Goal: Communication & Community: Share content

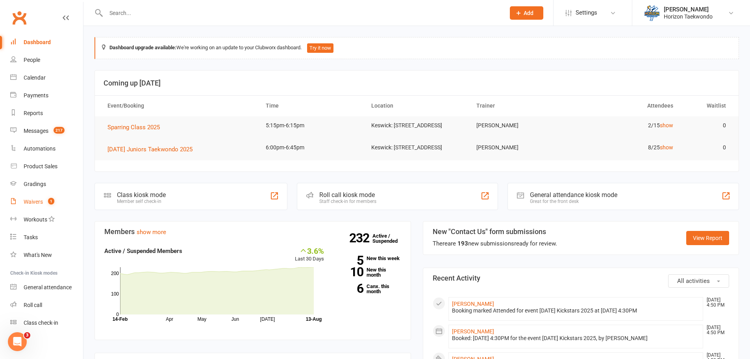
click at [50, 204] on span "1" at bounding box center [51, 201] width 6 height 7
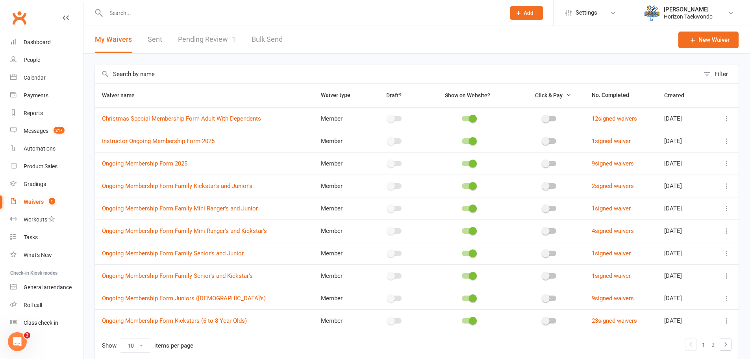
click at [200, 42] on link "Pending Review 1" at bounding box center [207, 39] width 58 height 27
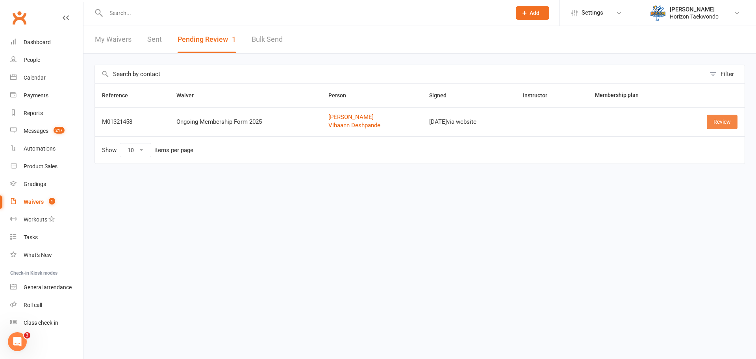
click at [731, 124] on link "Review" at bounding box center [722, 122] width 31 height 14
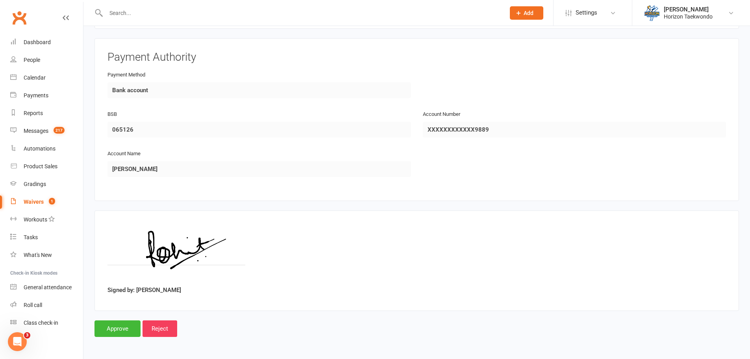
scroll to position [1028, 0]
click at [107, 331] on input "Approve" at bounding box center [117, 328] width 46 height 17
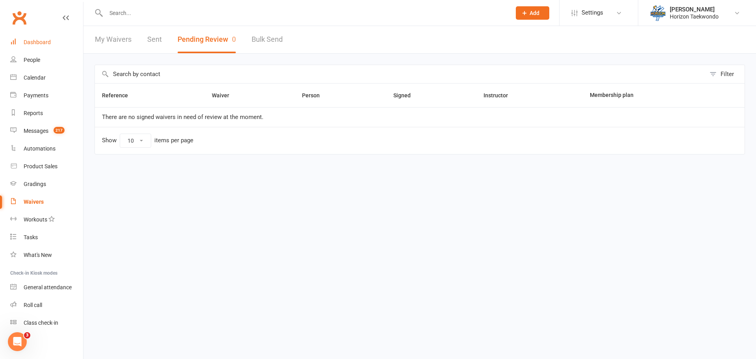
click at [57, 41] on link "Dashboard" at bounding box center [46, 42] width 73 height 18
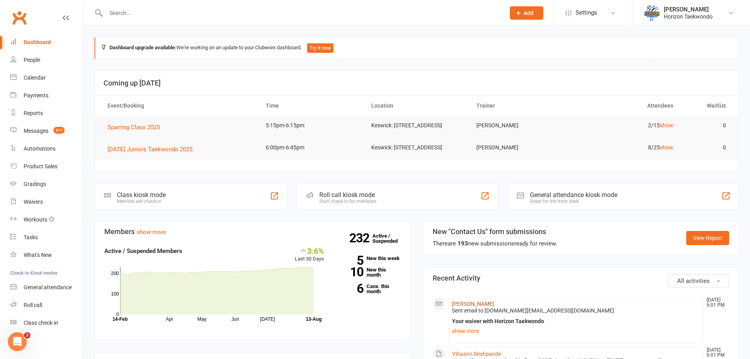
click at [460, 307] on link "[PERSON_NAME]" at bounding box center [473, 303] width 42 height 6
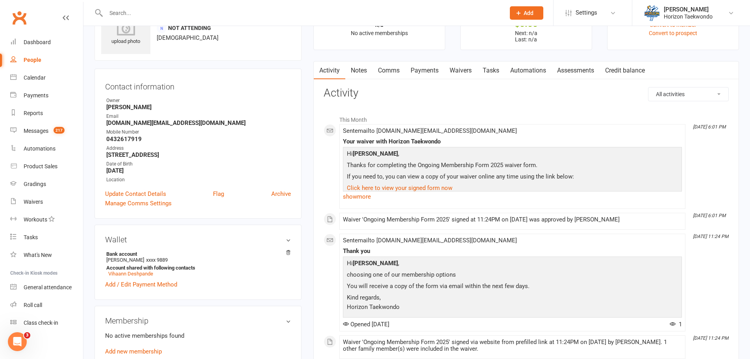
scroll to position [197, 0]
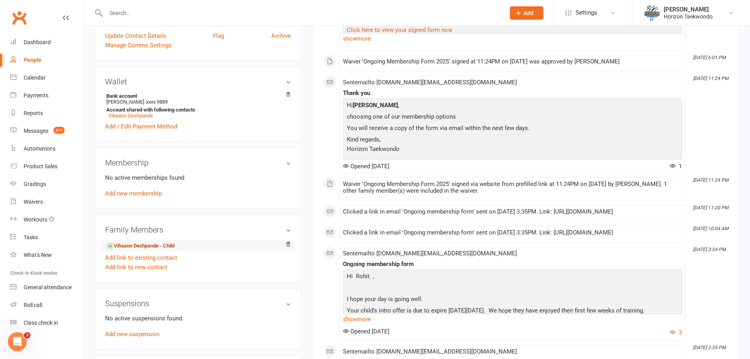
click at [139, 243] on link "Vihaann Deshpande - Child" at bounding box center [140, 246] width 68 height 8
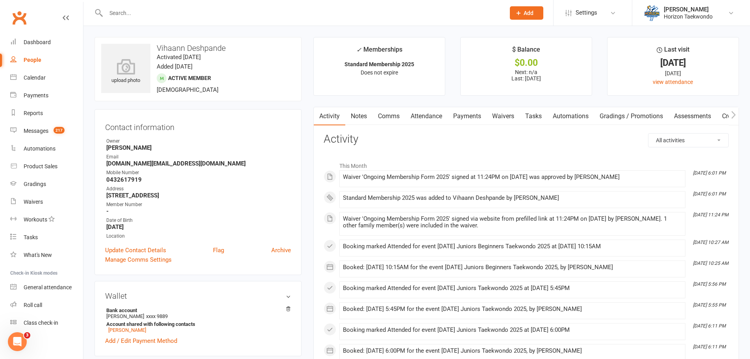
click at [480, 117] on link "Payments" at bounding box center [467, 116] width 39 height 18
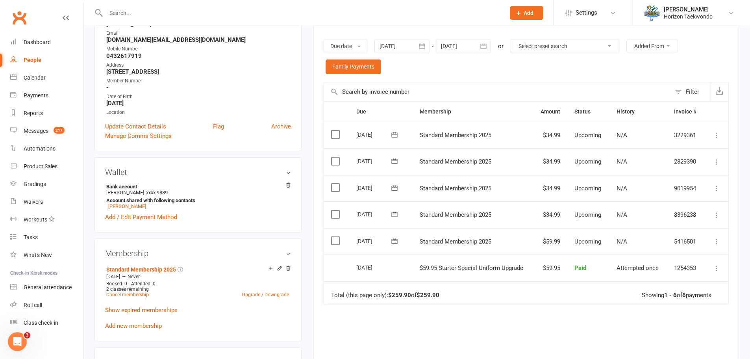
scroll to position [197, 0]
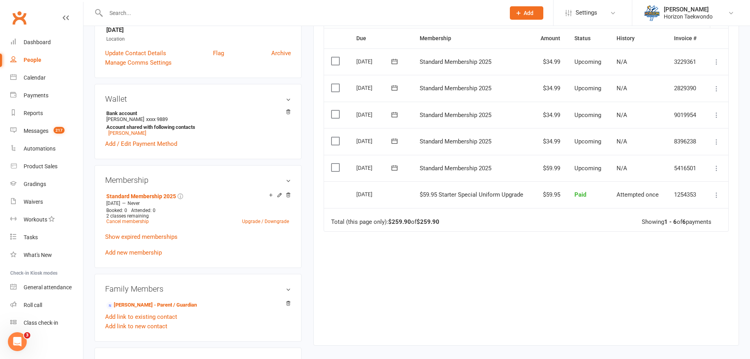
click at [716, 143] on icon at bounding box center [717, 142] width 8 height 8
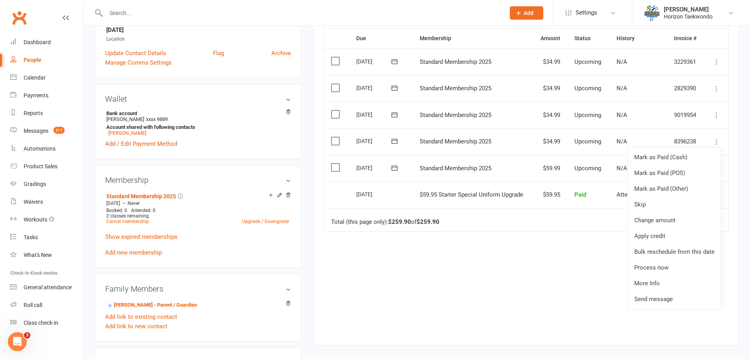
click at [396, 142] on icon at bounding box center [395, 141] width 8 height 8
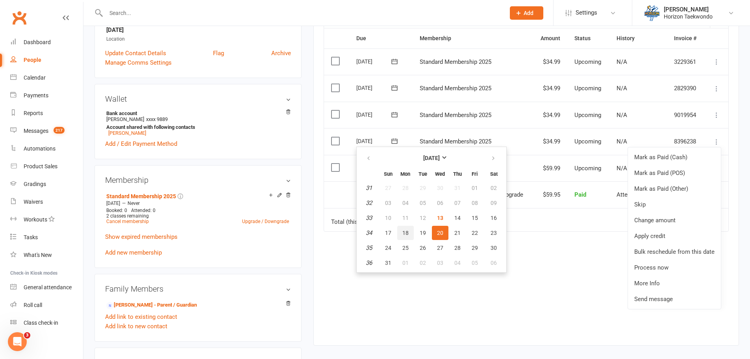
click at [407, 233] on span "18" at bounding box center [405, 232] width 6 height 6
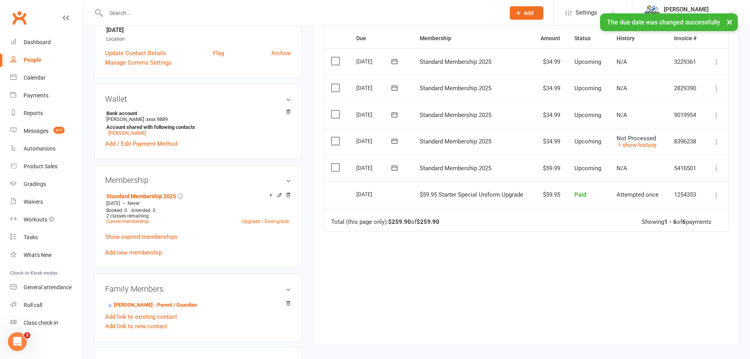
click at [717, 113] on icon at bounding box center [717, 115] width 8 height 8
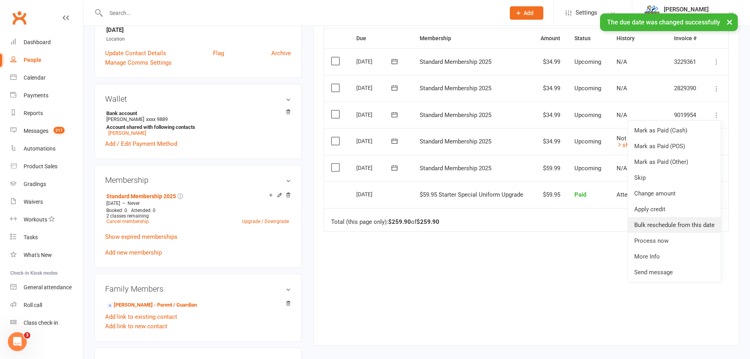
click at [667, 222] on link "Bulk reschedule from this date" at bounding box center [674, 225] width 93 height 16
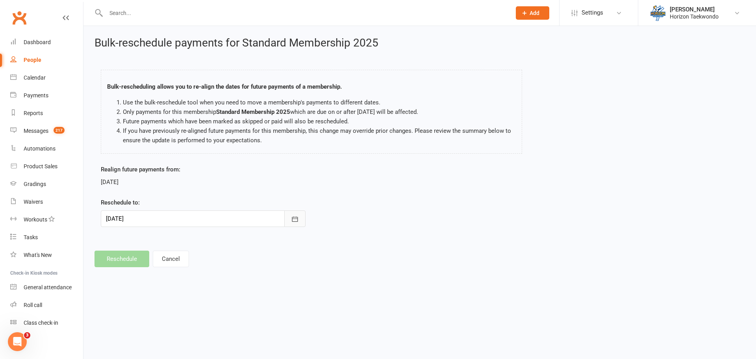
click at [293, 221] on icon "button" at bounding box center [295, 219] width 8 height 8
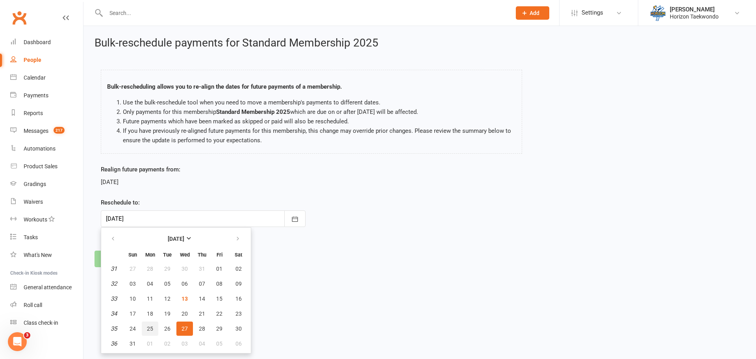
click at [144, 330] on button "25" at bounding box center [150, 328] width 17 height 14
type input "[DATE]"
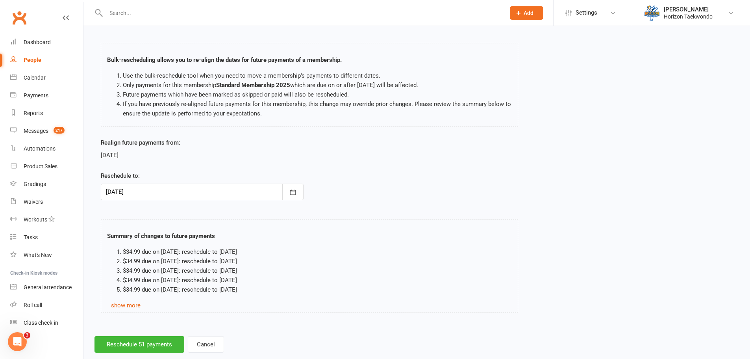
scroll to position [43, 0]
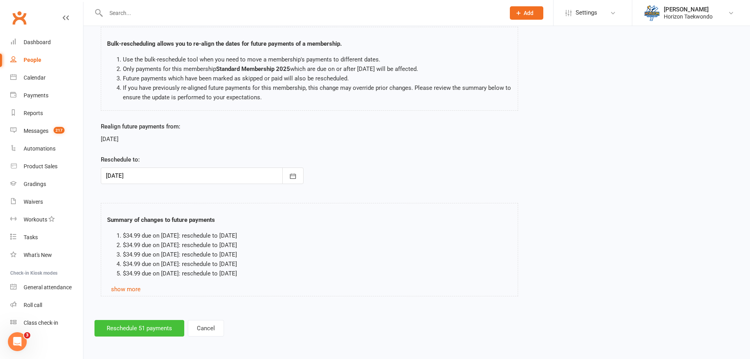
click at [141, 329] on button "Reschedule 51 payments" at bounding box center [139, 328] width 90 height 17
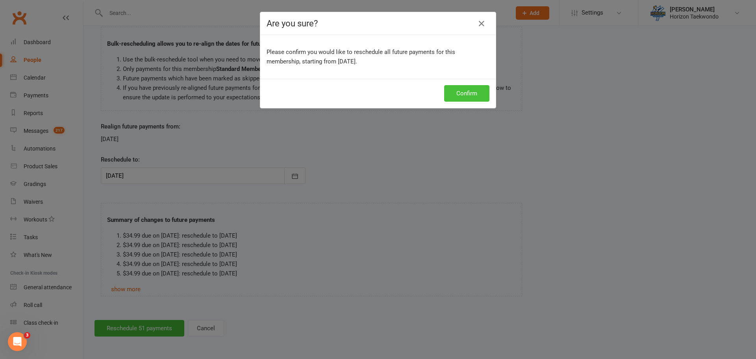
click at [455, 88] on button "Confirm" at bounding box center [466, 93] width 45 height 17
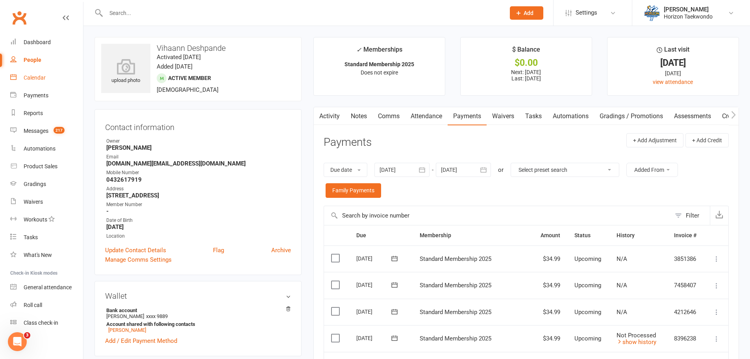
click at [36, 80] on div "Calendar" at bounding box center [35, 77] width 22 height 6
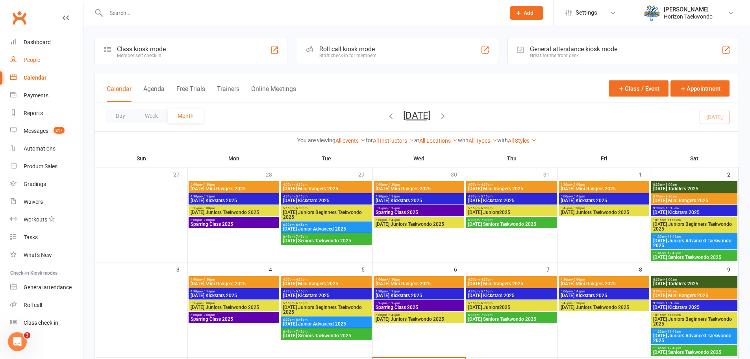
click at [34, 61] on div "People" at bounding box center [32, 60] width 17 height 6
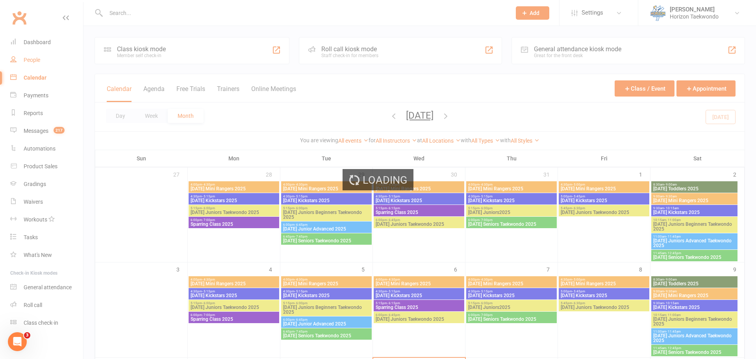
select select "100"
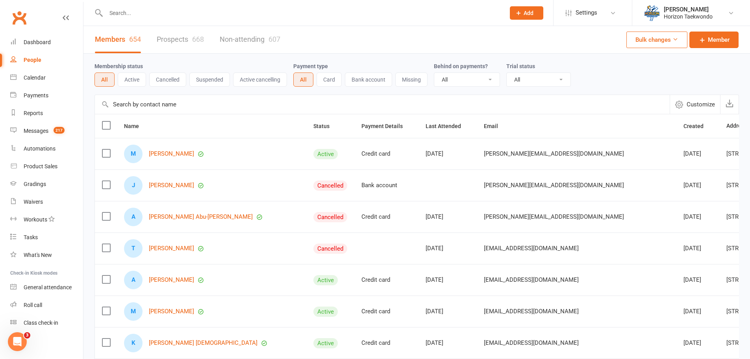
click at [186, 40] on link "Prospects 668" at bounding box center [180, 39] width 47 height 27
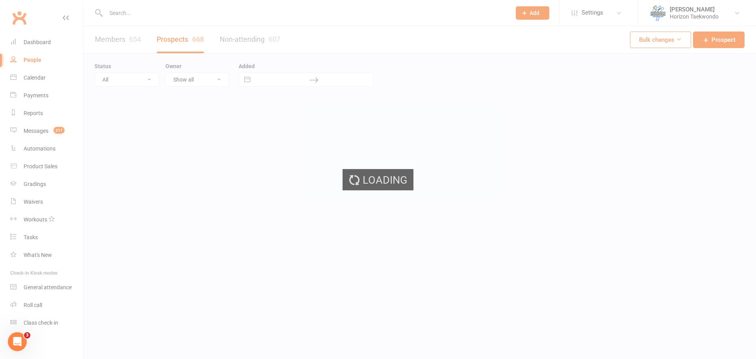
select select "50"
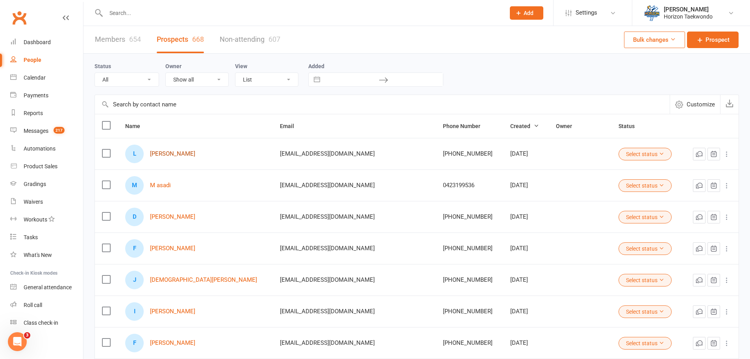
click at [178, 153] on link "[PERSON_NAME]" at bounding box center [172, 153] width 45 height 7
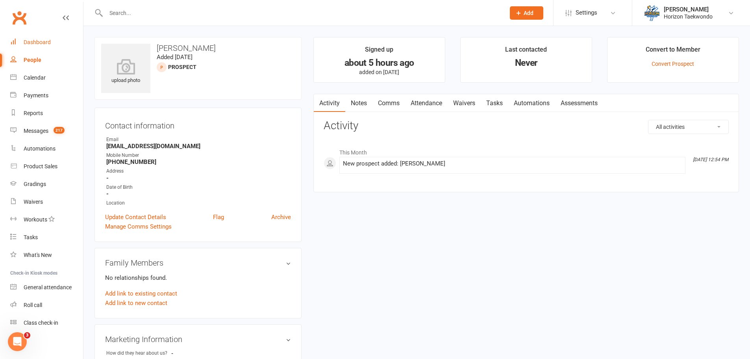
click at [25, 43] on div "Dashboard" at bounding box center [37, 42] width 27 height 6
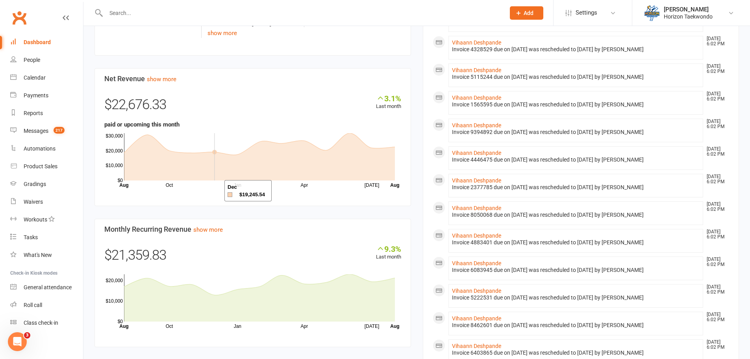
scroll to position [551, 0]
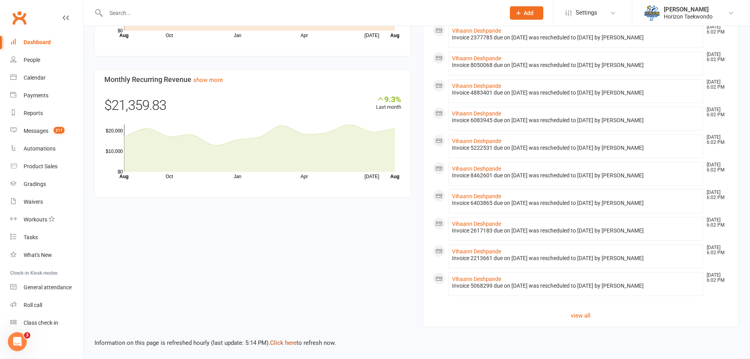
click at [287, 344] on link "Click here" at bounding box center [283, 342] width 26 height 7
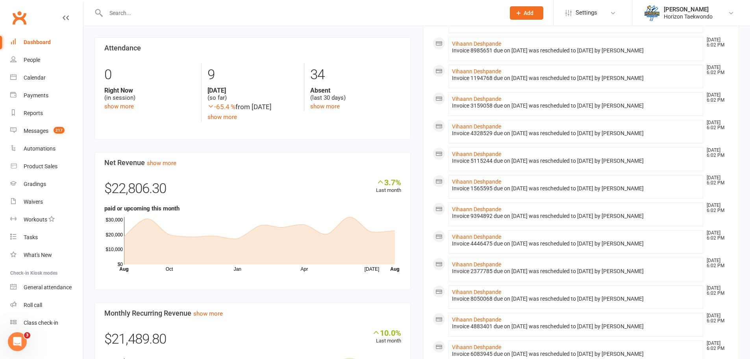
scroll to position [118, 0]
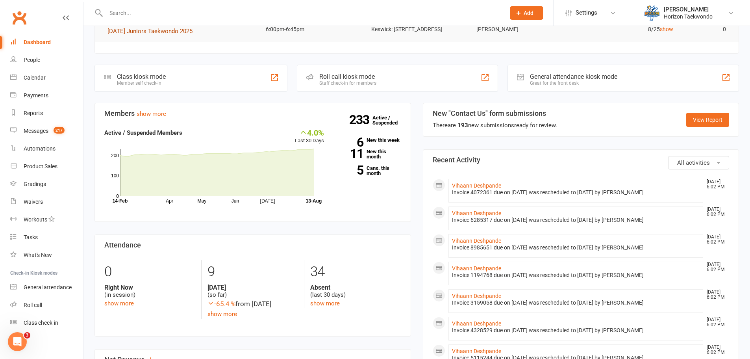
click at [162, 35] on span "[DATE] Juniors Taekwondo 2025" at bounding box center [149, 31] width 85 height 7
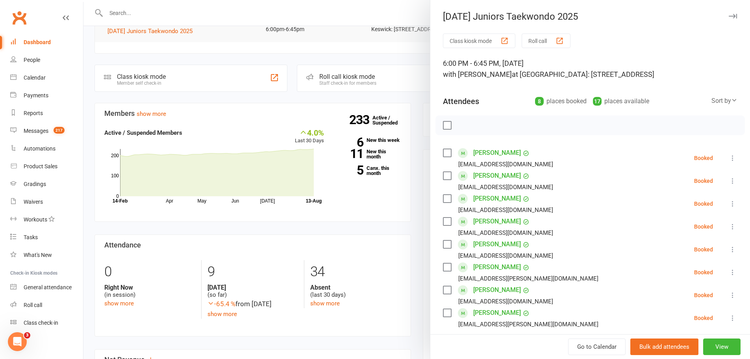
click at [445, 154] on label at bounding box center [447, 153] width 8 height 8
click at [729, 181] on icon at bounding box center [733, 181] width 8 height 8
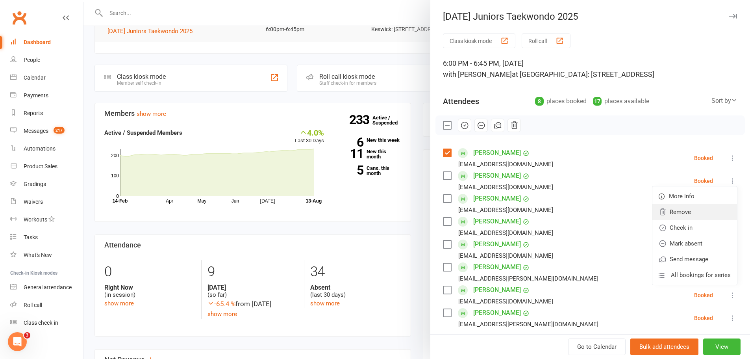
click at [663, 215] on link "Remove" at bounding box center [694, 212] width 85 height 16
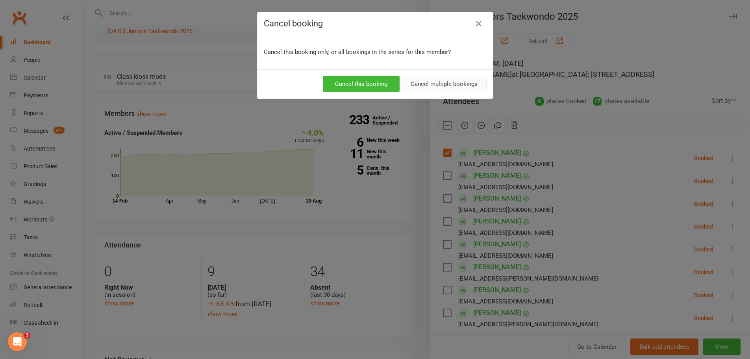
click at [443, 87] on button "Cancel multiple bookings" at bounding box center [444, 84] width 85 height 17
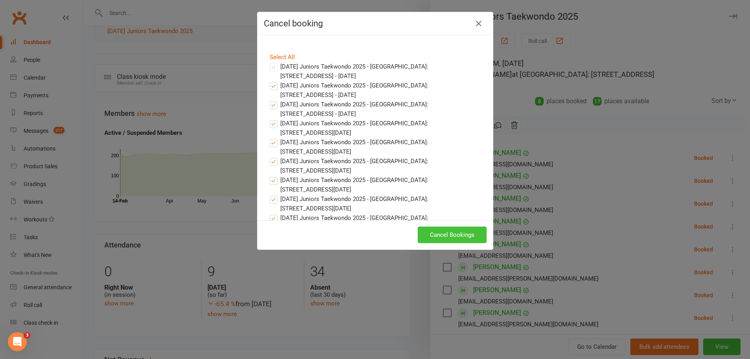
click at [463, 233] on button "Cancel Bookings" at bounding box center [452, 234] width 69 height 17
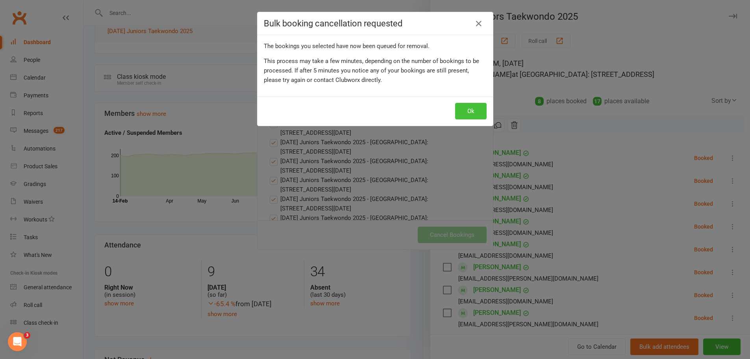
click at [468, 114] on button "Ok" at bounding box center [470, 111] width 31 height 17
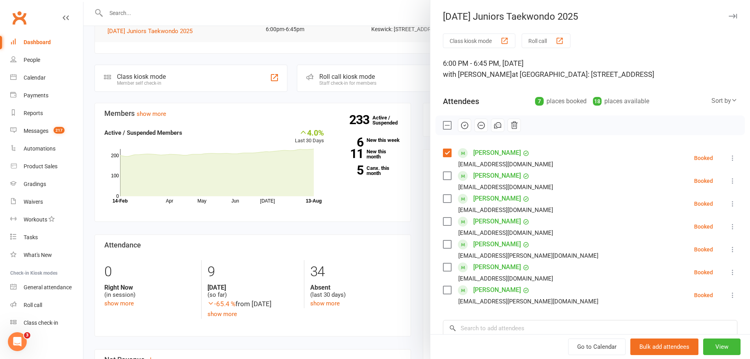
click at [451, 182] on div "[PERSON_NAME] Mapa [EMAIL_ADDRESS][DOMAIN_NAME]" at bounding box center [499, 180] width 113 height 23
click at [444, 176] on label at bounding box center [447, 176] width 8 height 8
click at [443, 194] on label at bounding box center [447, 198] width 8 height 8
click at [443, 289] on label at bounding box center [447, 290] width 8 height 8
click at [470, 328] on input "search" at bounding box center [590, 328] width 294 height 17
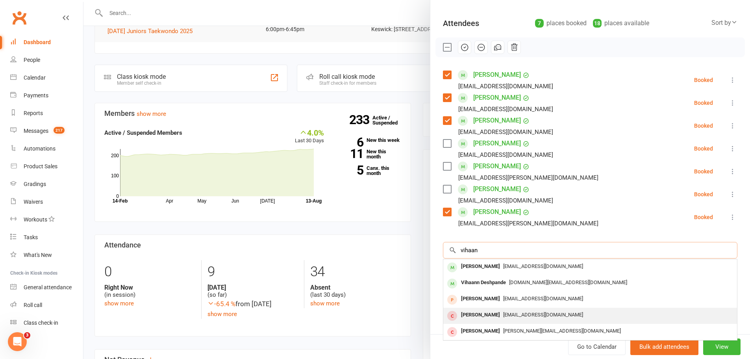
scroll to position [79, 0]
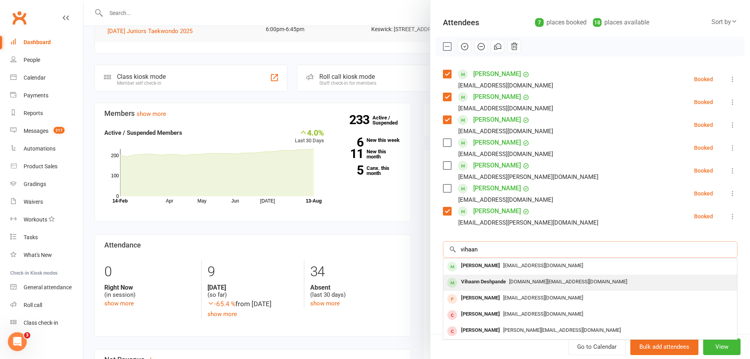
type input "vihaan"
click at [502, 278] on div "Vihaann Deshpande" at bounding box center [483, 281] width 51 height 11
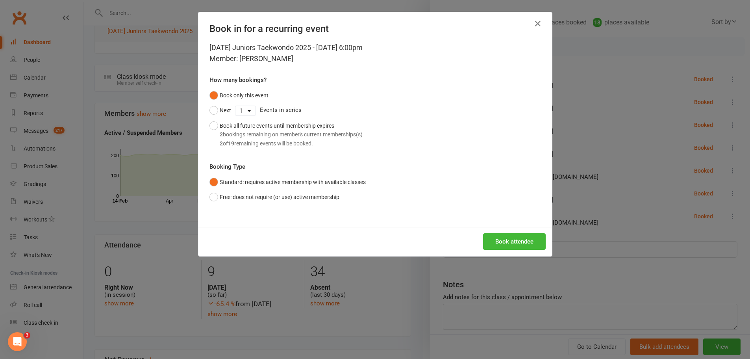
click at [511, 231] on div "Book attendee" at bounding box center [374, 241] width 353 height 29
click at [509, 238] on button "Book attendee" at bounding box center [514, 241] width 63 height 17
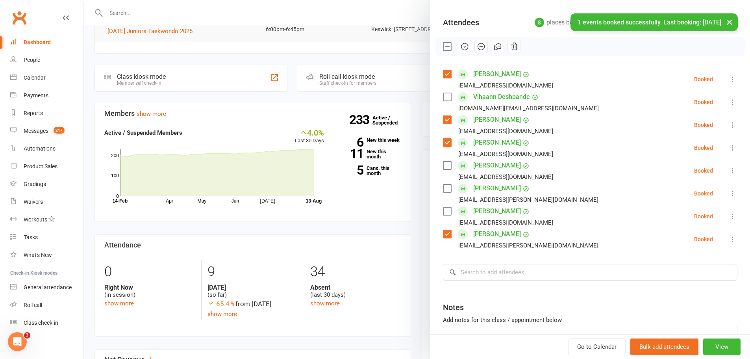
click at [445, 97] on label at bounding box center [447, 97] width 8 height 8
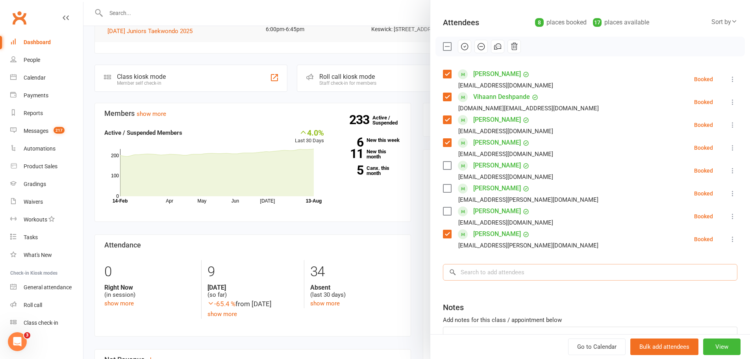
click at [471, 273] on input "search" at bounding box center [590, 272] width 294 height 17
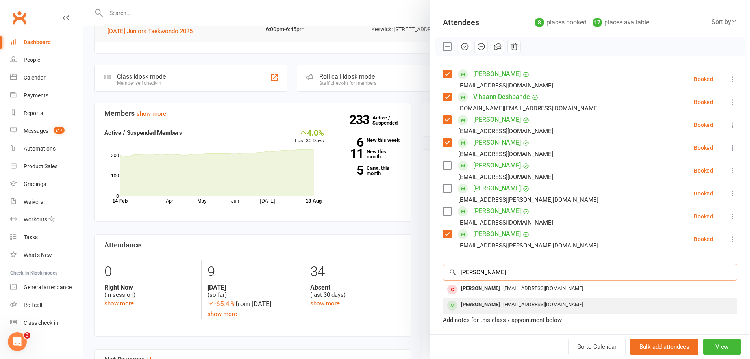
type input "[PERSON_NAME]"
click at [505, 303] on span "[EMAIL_ADDRESS][DOMAIN_NAME]" at bounding box center [543, 304] width 80 height 6
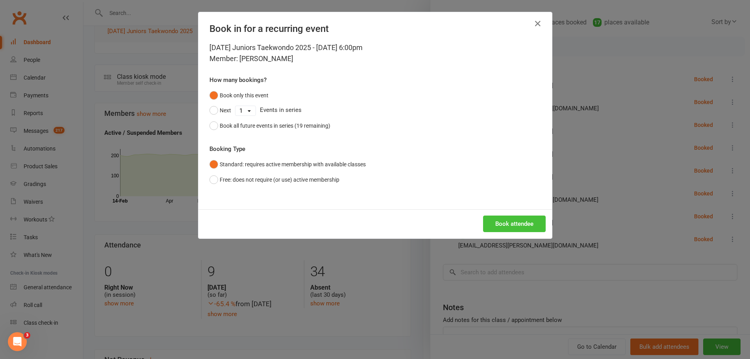
click at [512, 219] on button "Book attendee" at bounding box center [514, 223] width 63 height 17
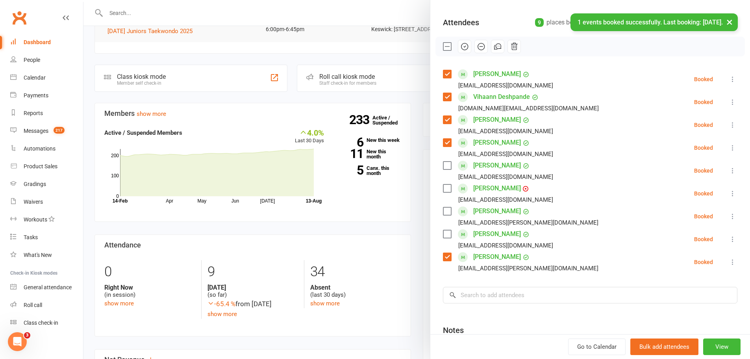
click at [448, 187] on label at bounding box center [447, 188] width 8 height 8
click at [483, 290] on input "search" at bounding box center [590, 295] width 294 height 17
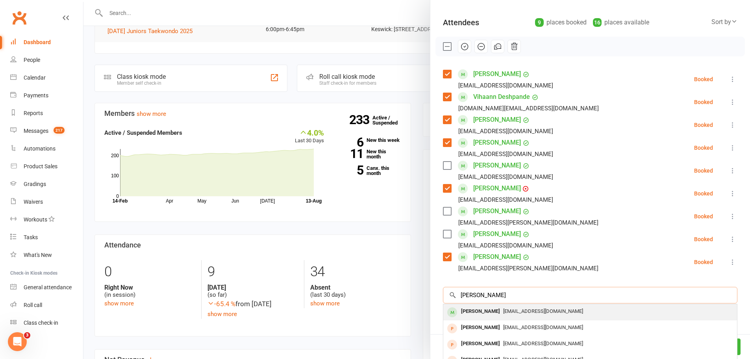
type input "[PERSON_NAME]"
click at [486, 309] on div "[PERSON_NAME]" at bounding box center [480, 310] width 45 height 11
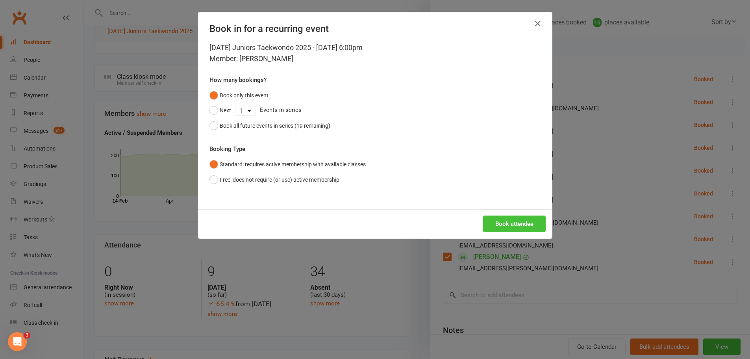
click at [497, 220] on button "Book attendee" at bounding box center [514, 223] width 63 height 17
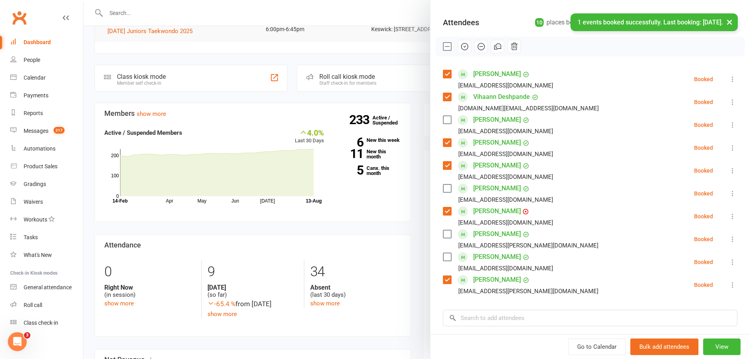
click at [446, 117] on label at bounding box center [447, 120] width 8 height 8
click at [460, 47] on icon "button" at bounding box center [464, 46] width 9 height 9
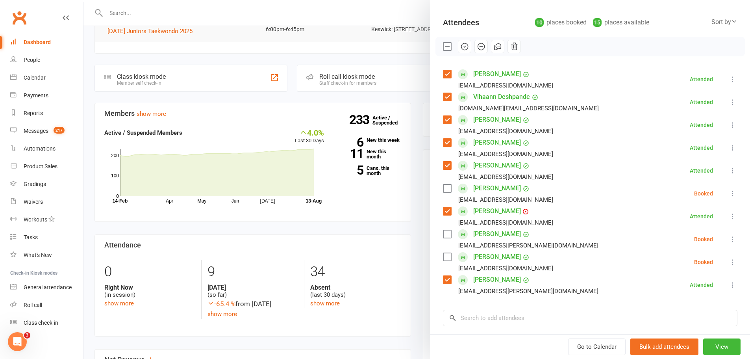
click at [462, 326] on div "Class kiosk mode Roll call 6:00 PM - 6:45 PM, [DATE] with [PERSON_NAME] at [GEO…" at bounding box center [590, 196] width 320 height 483
click at [462, 323] on input "search" at bounding box center [590, 317] width 294 height 17
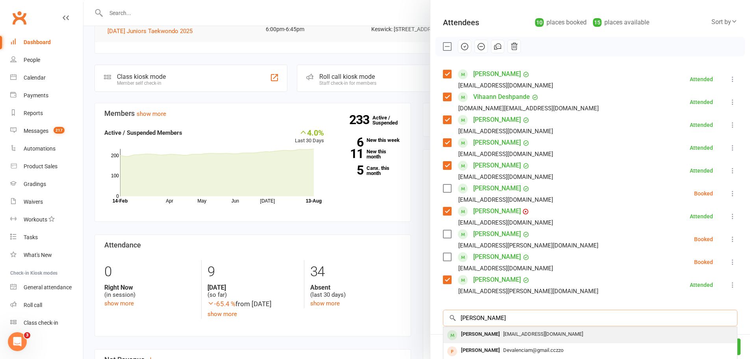
type input "[PERSON_NAME]"
click at [503, 335] on span "[EMAIL_ADDRESS][DOMAIN_NAME]" at bounding box center [543, 334] width 80 height 6
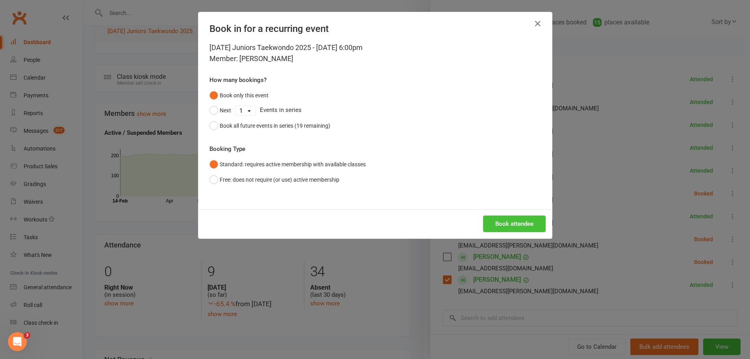
click at [514, 226] on button "Book attendee" at bounding box center [514, 223] width 63 height 17
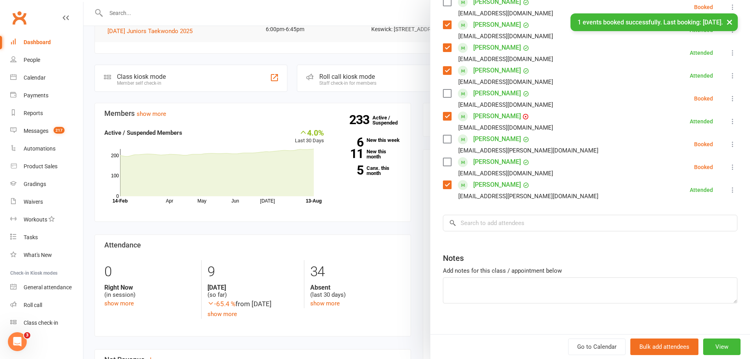
scroll to position [197, 0]
click at [481, 222] on input "search" at bounding box center [590, 222] width 294 height 17
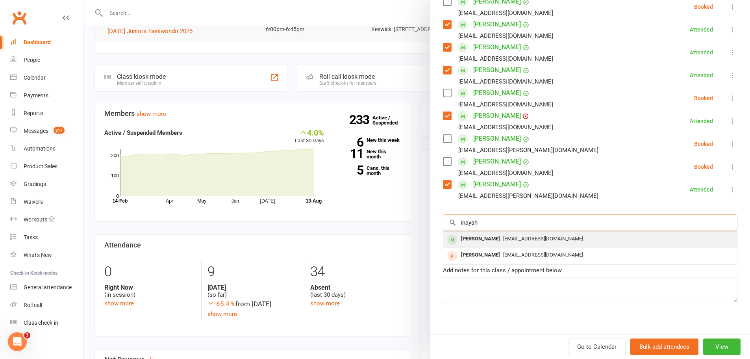
type input "inayah"
click at [503, 241] on span "[EMAIL_ADDRESS][DOMAIN_NAME]" at bounding box center [543, 238] width 80 height 6
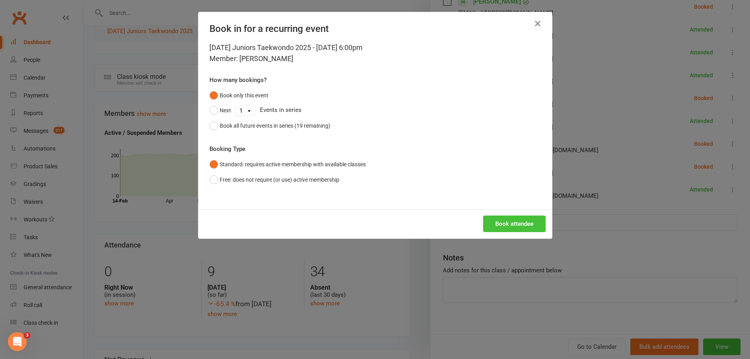
click at [507, 221] on button "Book attendee" at bounding box center [514, 223] width 63 height 17
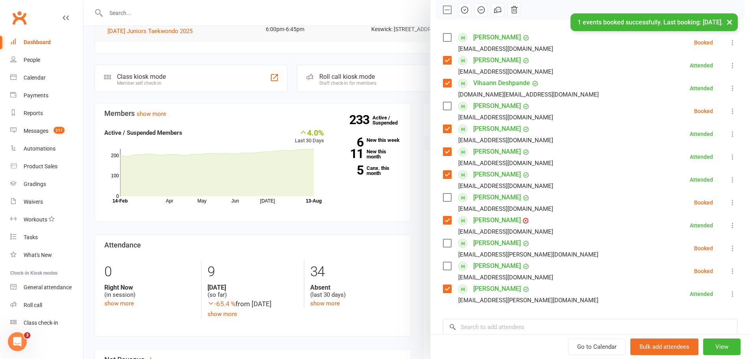
scroll to position [102, 0]
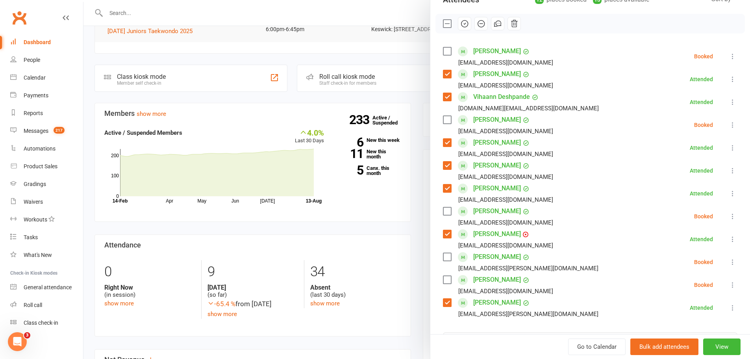
click at [444, 50] on label at bounding box center [447, 51] width 8 height 8
click at [446, 117] on label at bounding box center [447, 120] width 8 height 8
click at [464, 26] on icon "button" at bounding box center [464, 23] width 7 height 7
click at [38, 56] on link "People" at bounding box center [46, 60] width 73 height 18
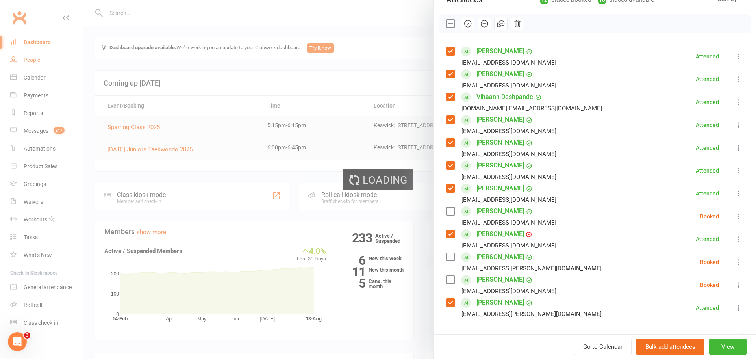
select select "50"
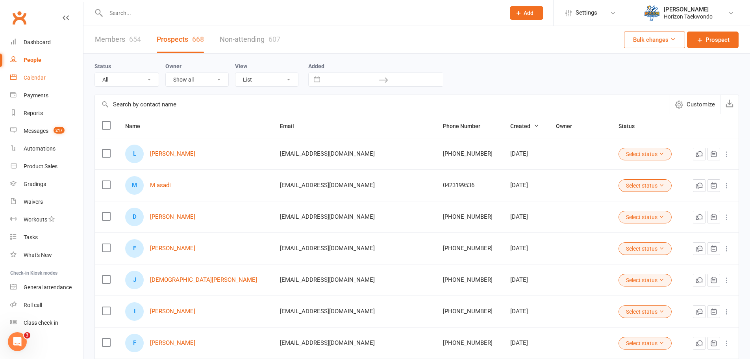
click at [50, 76] on link "Calendar" at bounding box center [46, 78] width 73 height 18
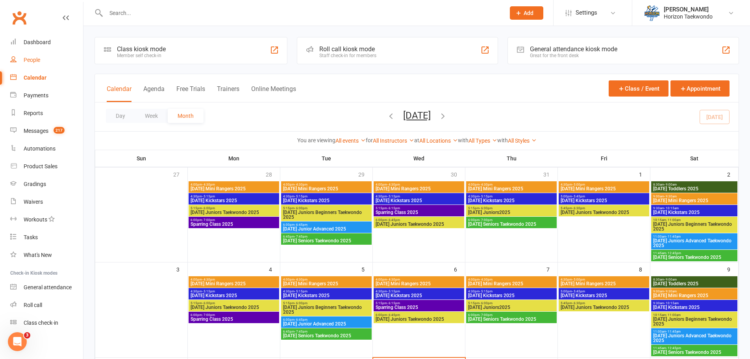
click at [37, 63] on div "People" at bounding box center [32, 60] width 17 height 6
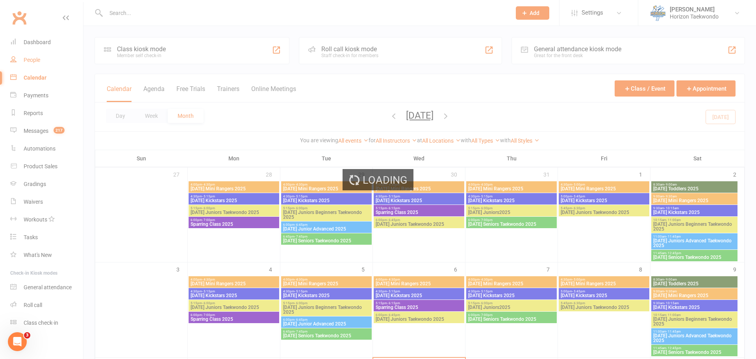
select select "50"
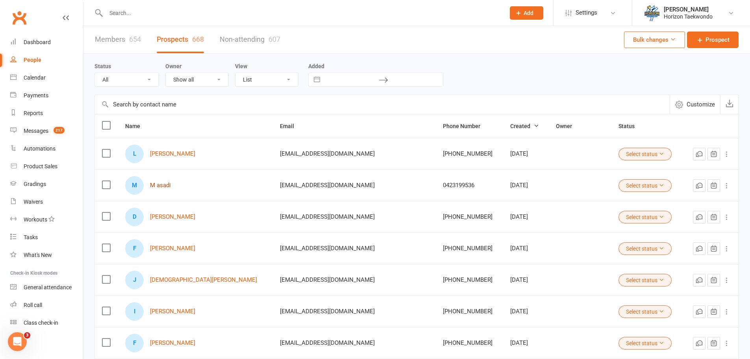
click at [159, 183] on link "M asadi" at bounding box center [160, 185] width 21 height 7
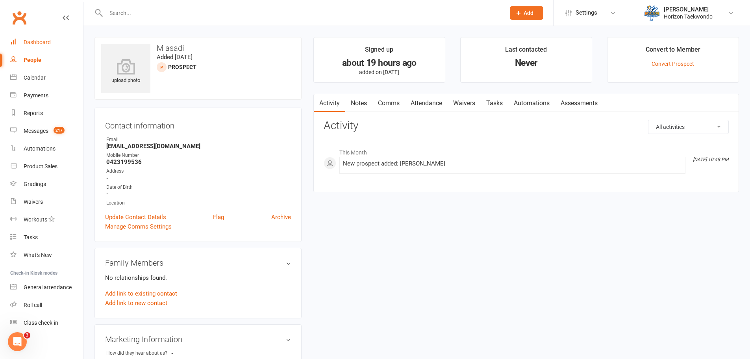
click at [31, 45] on div "Dashboard" at bounding box center [37, 42] width 27 height 6
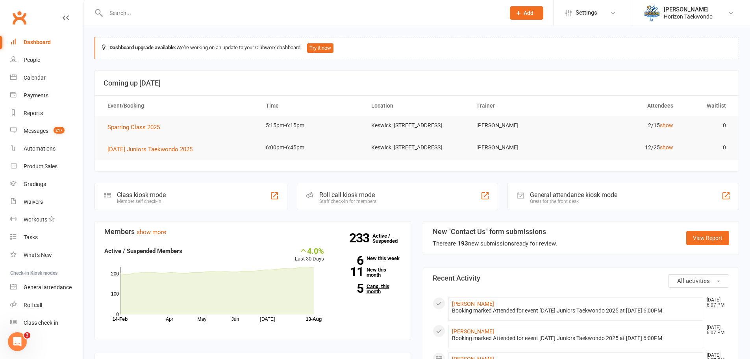
click at [382, 293] on link "5 Canx. this month" at bounding box center [368, 288] width 65 height 10
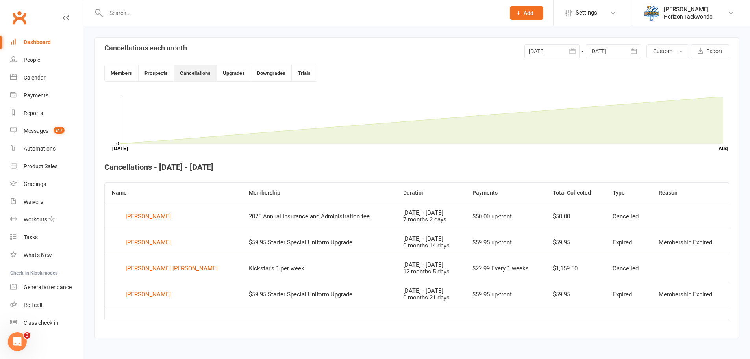
scroll to position [181, 0]
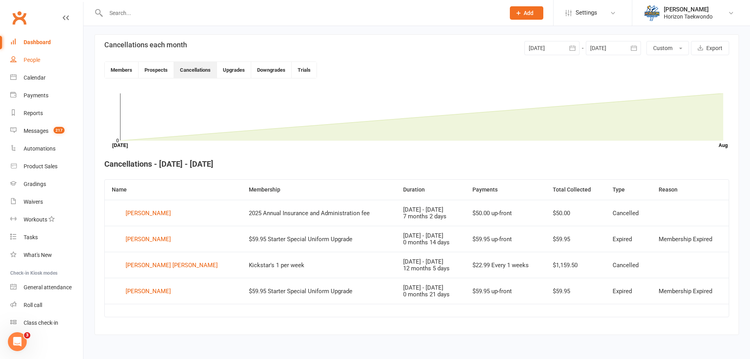
click at [31, 65] on link "People" at bounding box center [46, 60] width 73 height 18
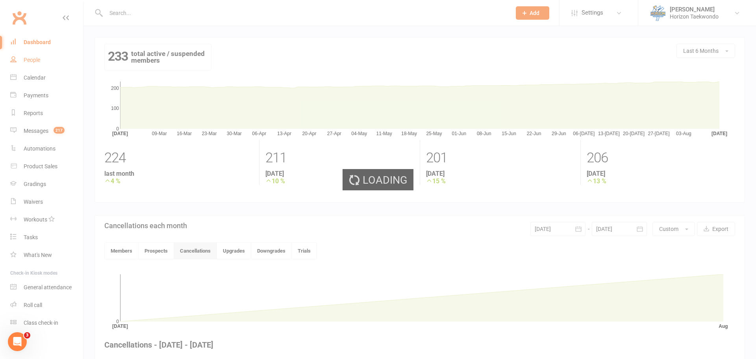
select select "50"
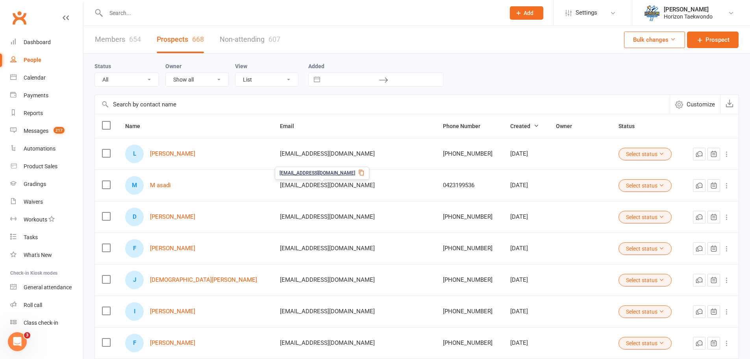
click at [120, 36] on link "Members 654" at bounding box center [118, 39] width 46 height 27
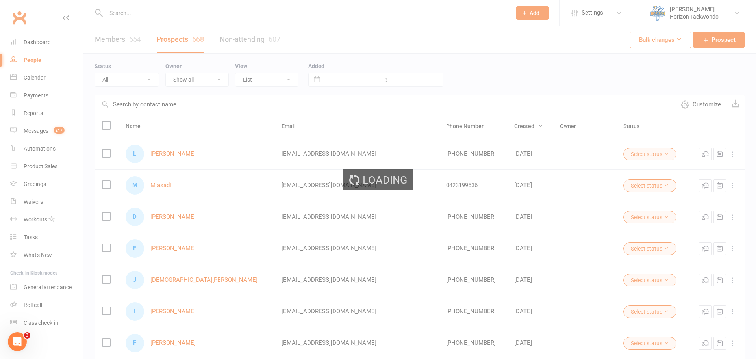
select select "100"
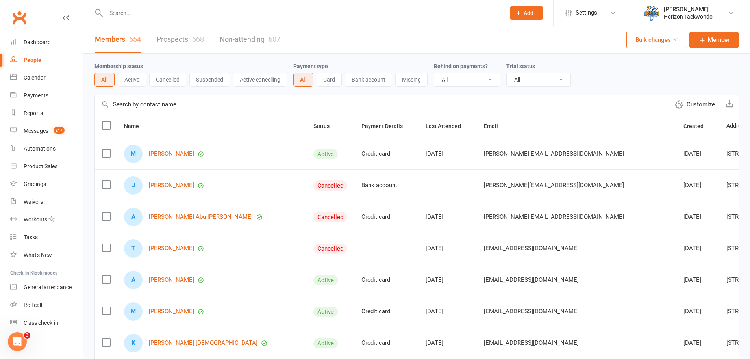
click at [182, 44] on link "Prospects 668" at bounding box center [180, 39] width 47 height 27
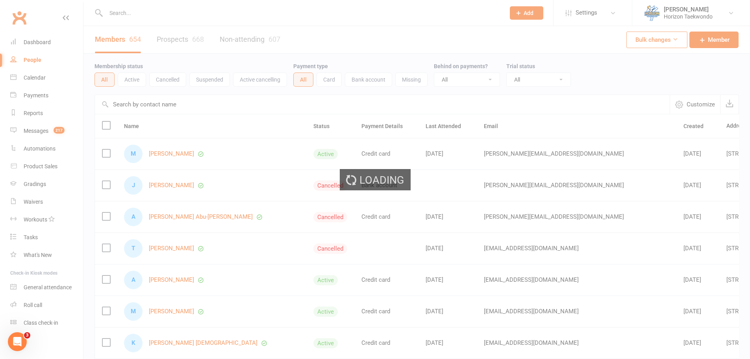
select select "50"
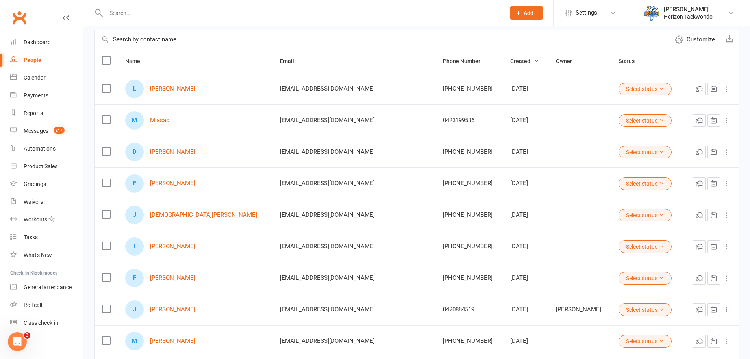
scroll to position [79, 0]
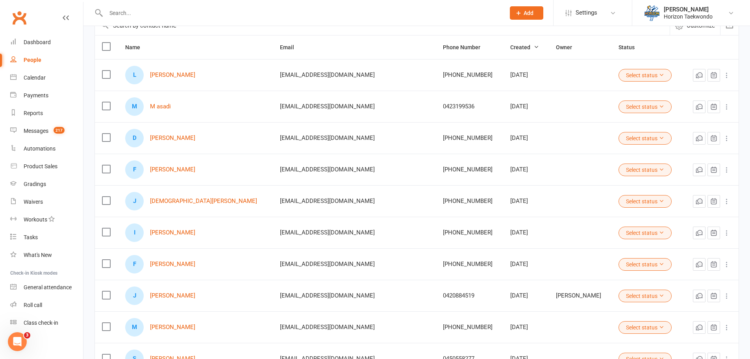
click at [443, 232] on div "[PHONE_NUMBER]" at bounding box center [469, 232] width 53 height 7
click at [320, 232] on span "[EMAIL_ADDRESS][DOMAIN_NAME]" at bounding box center [327, 232] width 95 height 15
click at [173, 233] on link "[PERSON_NAME]" at bounding box center [172, 232] width 45 height 7
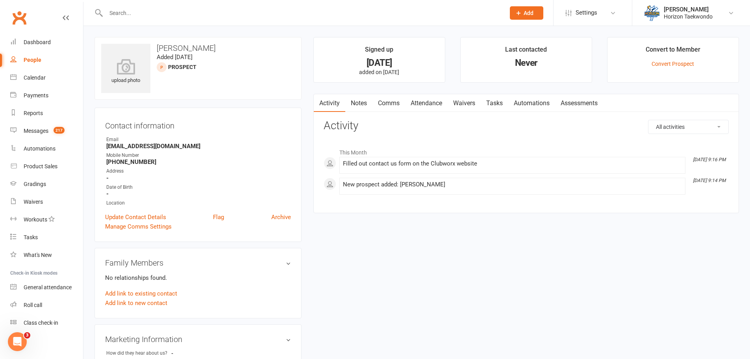
click at [388, 105] on link "Comms" at bounding box center [388, 103] width 33 height 18
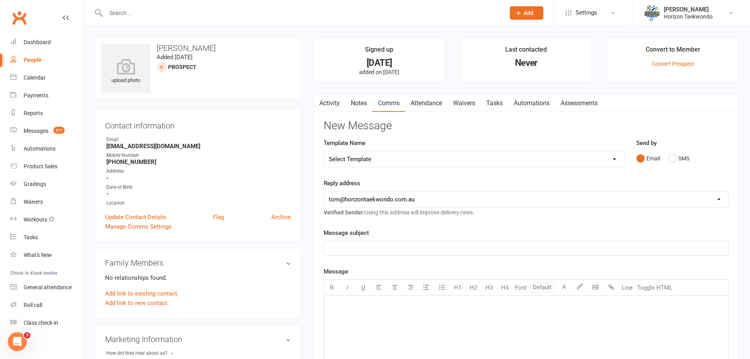
click at [367, 250] on p "﻿" at bounding box center [526, 247] width 395 height 9
click at [365, 304] on p "﻿" at bounding box center [526, 305] width 395 height 9
click at [545, 156] on select "Select Template [SMS] [no attendance sms] slacker text [Email] 3 year memberhip…" at bounding box center [474, 159] width 300 height 16
select select "25"
click at [324, 151] on select "Select Template [SMS] [no attendance sms] slacker text [Email] 3 year memberhip…" at bounding box center [474, 159] width 300 height 16
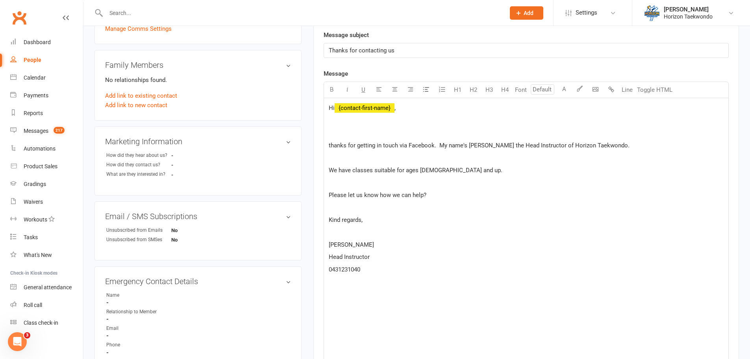
scroll to position [197, 0]
drag, startPoint x: 450, startPoint y: 171, endPoint x: 329, endPoint y: 168, distance: 121.3
click at [329, 168] on p "We have classes suitable for ages [DEMOGRAPHIC_DATA] and up." at bounding box center [526, 170] width 395 height 9
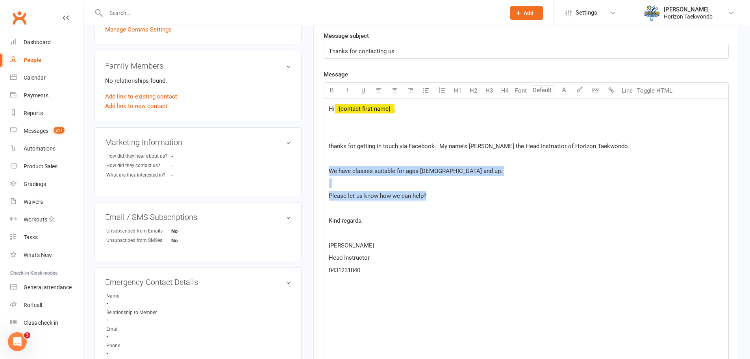
drag, startPoint x: 425, startPoint y: 198, endPoint x: 312, endPoint y: 167, distance: 116.8
click at [312, 167] on main "Signed up [DATE] added on [DATE] Last contacted Never Convert to Member Convert…" at bounding box center [525, 260] width 437 height 840
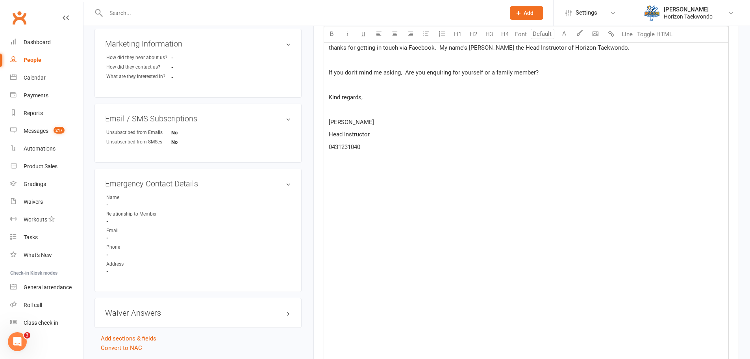
scroll to position [433, 0]
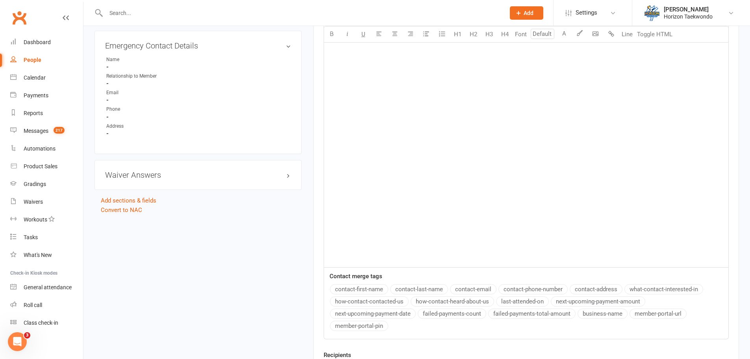
click at [340, 253] on p at bounding box center [526, 256] width 395 height 9
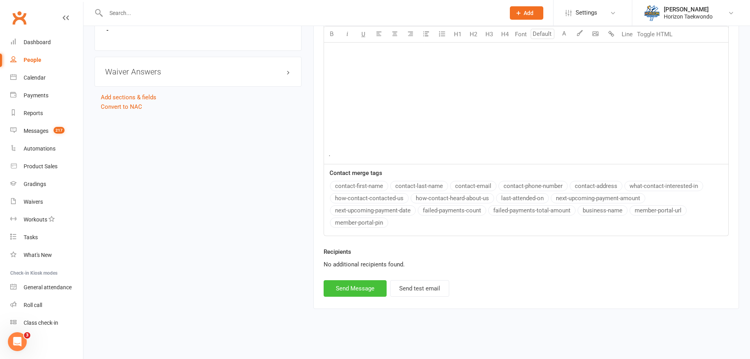
click at [366, 289] on button "Send Message" at bounding box center [355, 288] width 63 height 17
select select
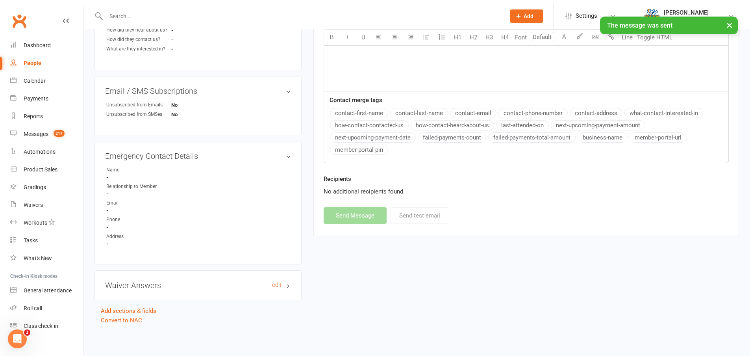
scroll to position [320, 0]
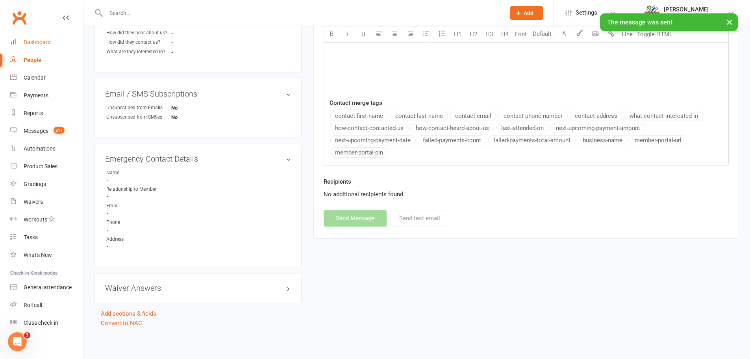
click at [45, 37] on link "Dashboard" at bounding box center [46, 42] width 73 height 18
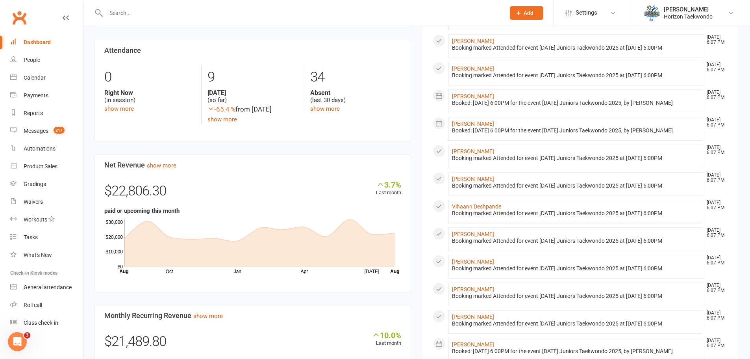
scroll to position [315, 0]
